Goal: Task Accomplishment & Management: Manage account settings

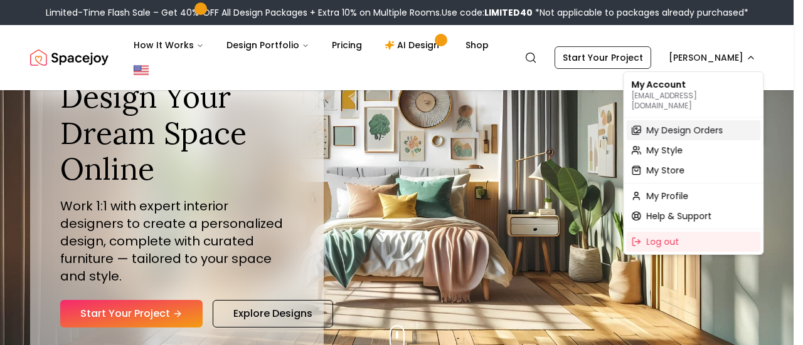
click at [710, 124] on span "My Design Orders" at bounding box center [684, 130] width 76 height 13
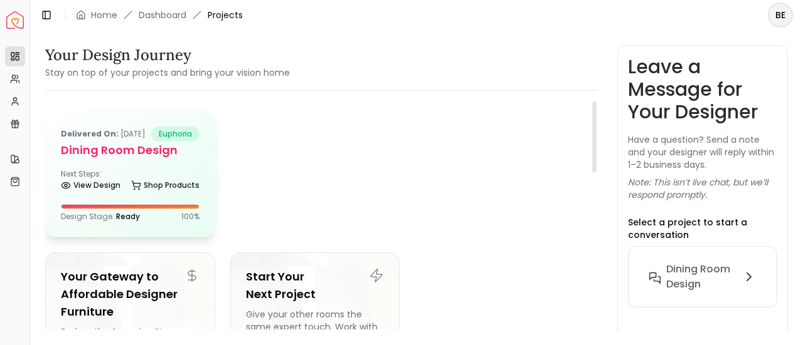
click at [108, 176] on div "Delivered on: Aug 30, 2024 euphoria Dining Room Design Next Steps: View Design …" at bounding box center [130, 174] width 169 height 125
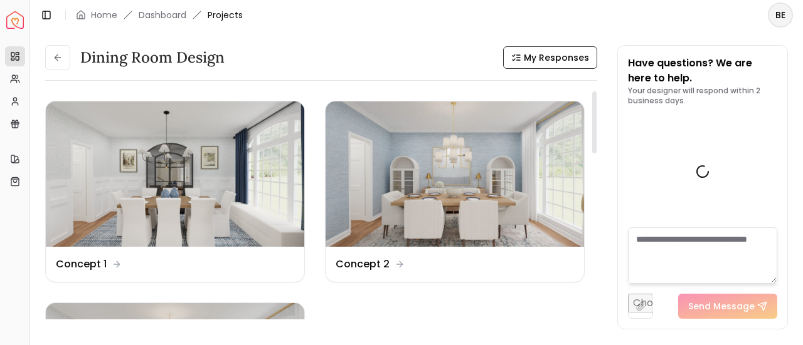
scroll to position [2187, 0]
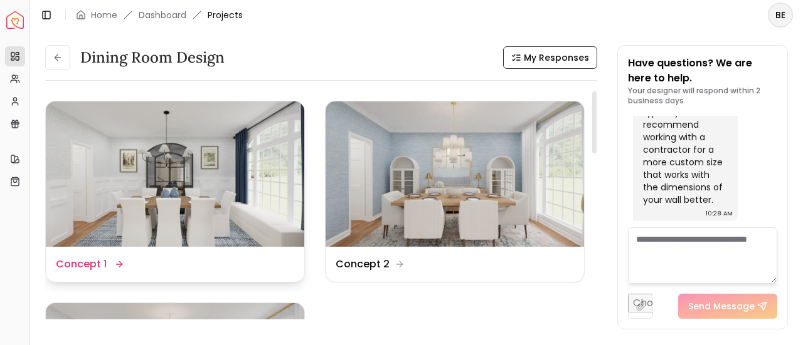
click at [142, 174] on img at bounding box center [175, 174] width 258 height 145
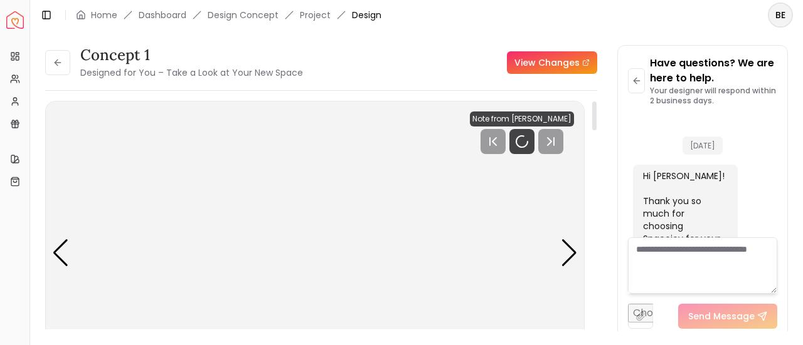
scroll to position [2177, 0]
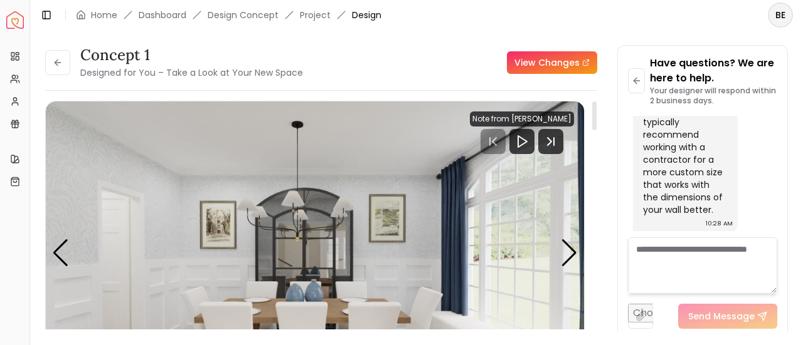
click at [206, 246] on img "1 / 3" at bounding box center [315, 253] width 539 height 303
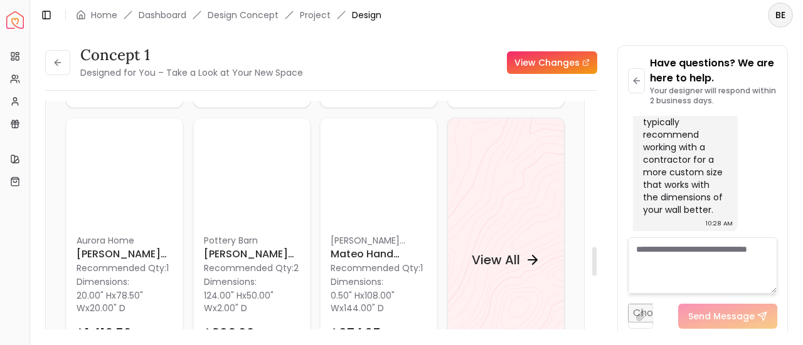
scroll to position [1236, 0]
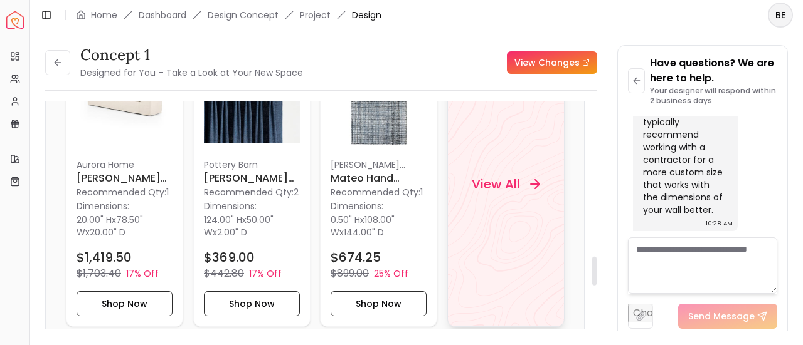
click at [496, 176] on h4 "View All" at bounding box center [495, 185] width 48 height 18
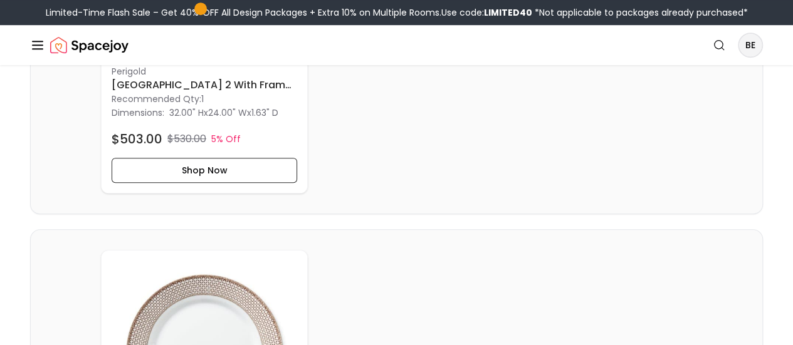
scroll to position [2734, 0]
